Goal: Information Seeking & Learning: Learn about a topic

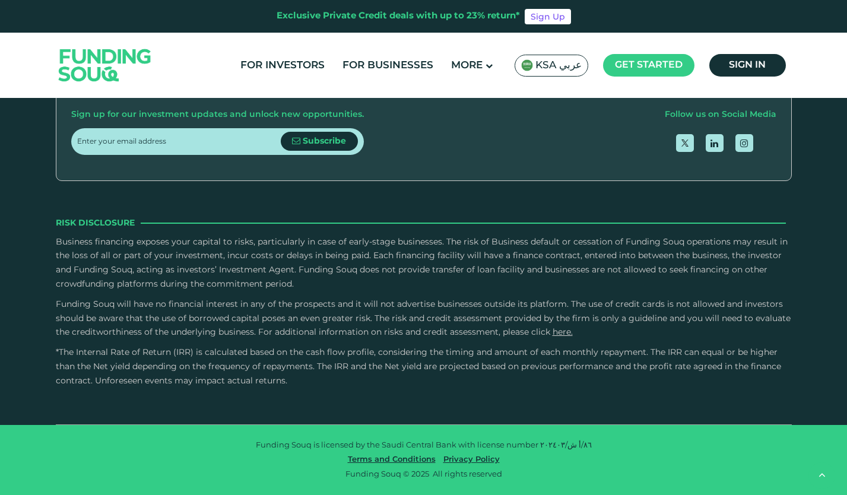
scroll to position [1661, 0]
type tc-range-slider "4"
type tc-range-slider "1000000"
drag, startPoint x: 109, startPoint y: 233, endPoint x: 292, endPoint y: 255, distance: 184.6
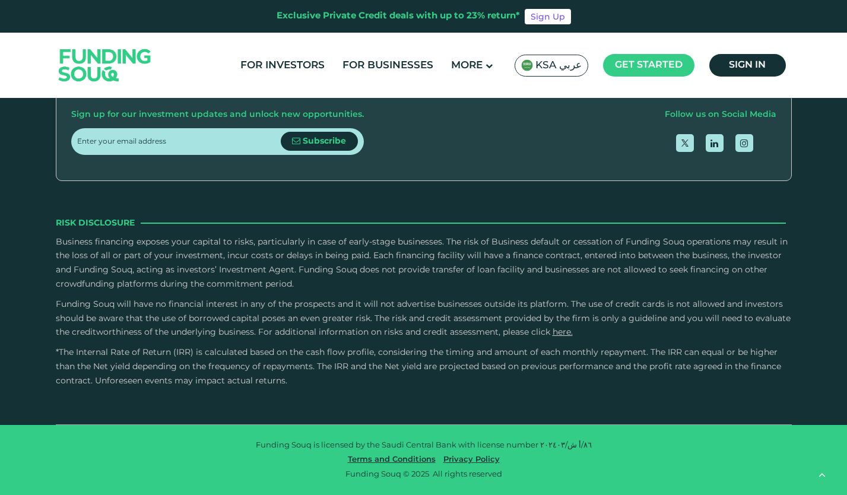
type tc-range-slider "1"
drag, startPoint x: 450, startPoint y: 236, endPoint x: 328, endPoint y: 234, distance: 122.2
type tc-range-slider "40000"
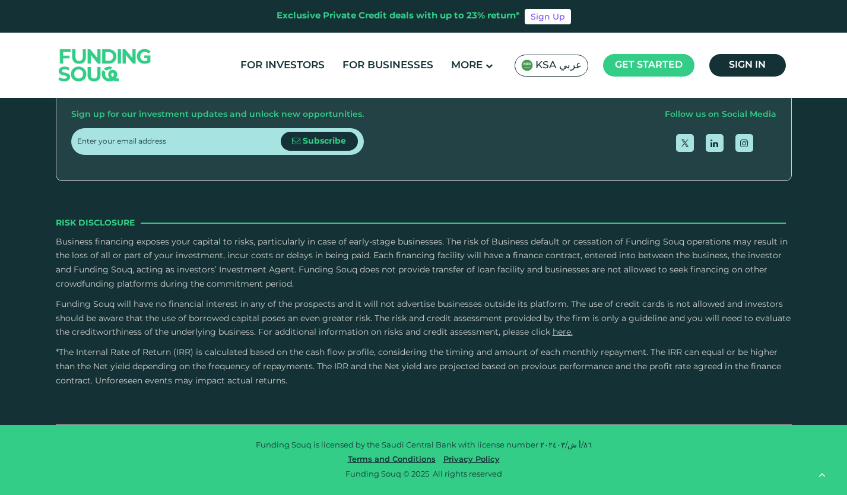
drag, startPoint x: 281, startPoint y: 231, endPoint x: 74, endPoint y: 233, distance: 207.0
type tc-range-slider "210000"
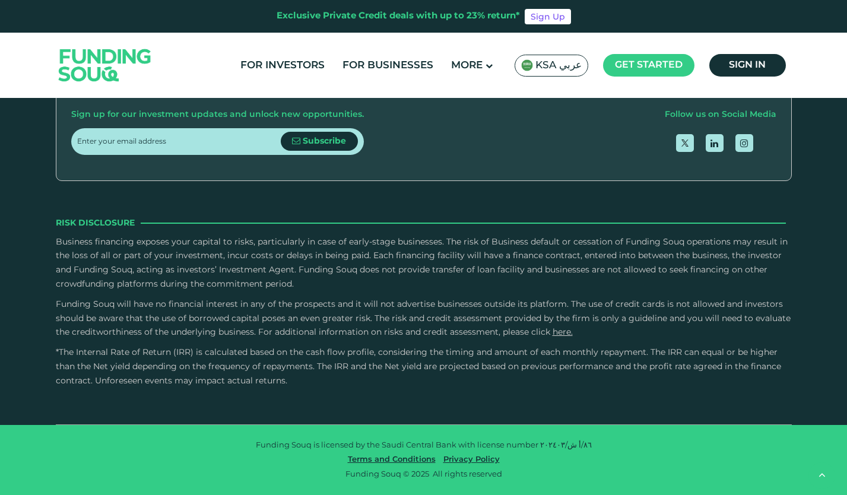
drag, startPoint x: 708, startPoint y: 242, endPoint x: 385, endPoint y: 228, distance: 323.0
drag, startPoint x: 608, startPoint y: 228, endPoint x: 325, endPoint y: 218, distance: 283.2
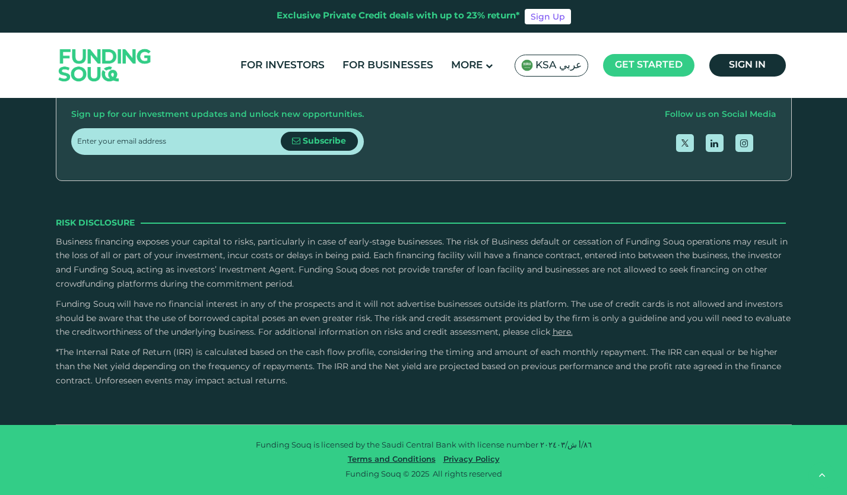
drag, startPoint x: 485, startPoint y: 206, endPoint x: 349, endPoint y: 222, distance: 136.7
drag, startPoint x: 446, startPoint y: 218, endPoint x: 281, endPoint y: 239, distance: 166.9
drag, startPoint x: 458, startPoint y: 210, endPoint x: 418, endPoint y: 222, distance: 42.0
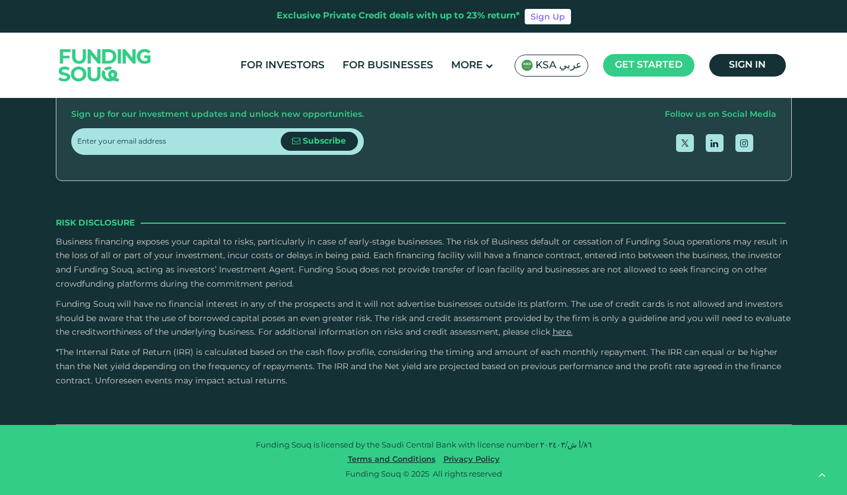
drag, startPoint x: 418, startPoint y: 222, endPoint x: 562, endPoint y: 228, distance: 144.3
drag, startPoint x: 416, startPoint y: 222, endPoint x: 584, endPoint y: 231, distance: 168.1
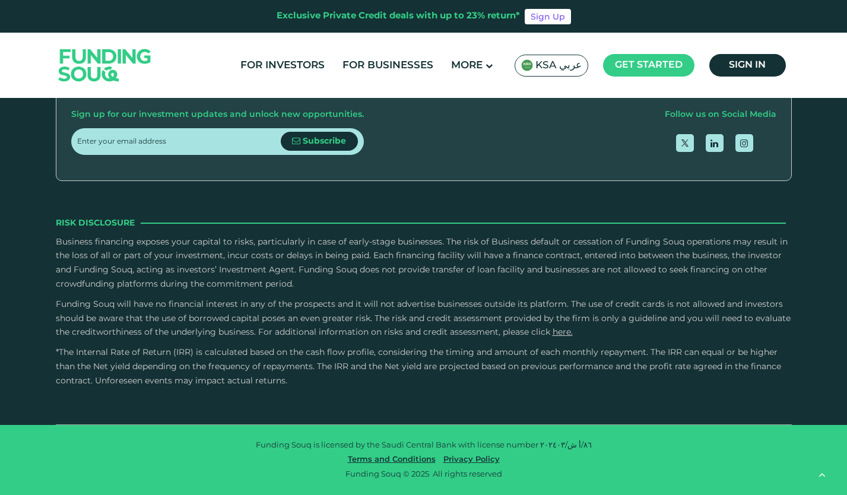
drag, startPoint x: 361, startPoint y: 284, endPoint x: 556, endPoint y: 293, distance: 195.4
